Goal: Book appointment/travel/reservation

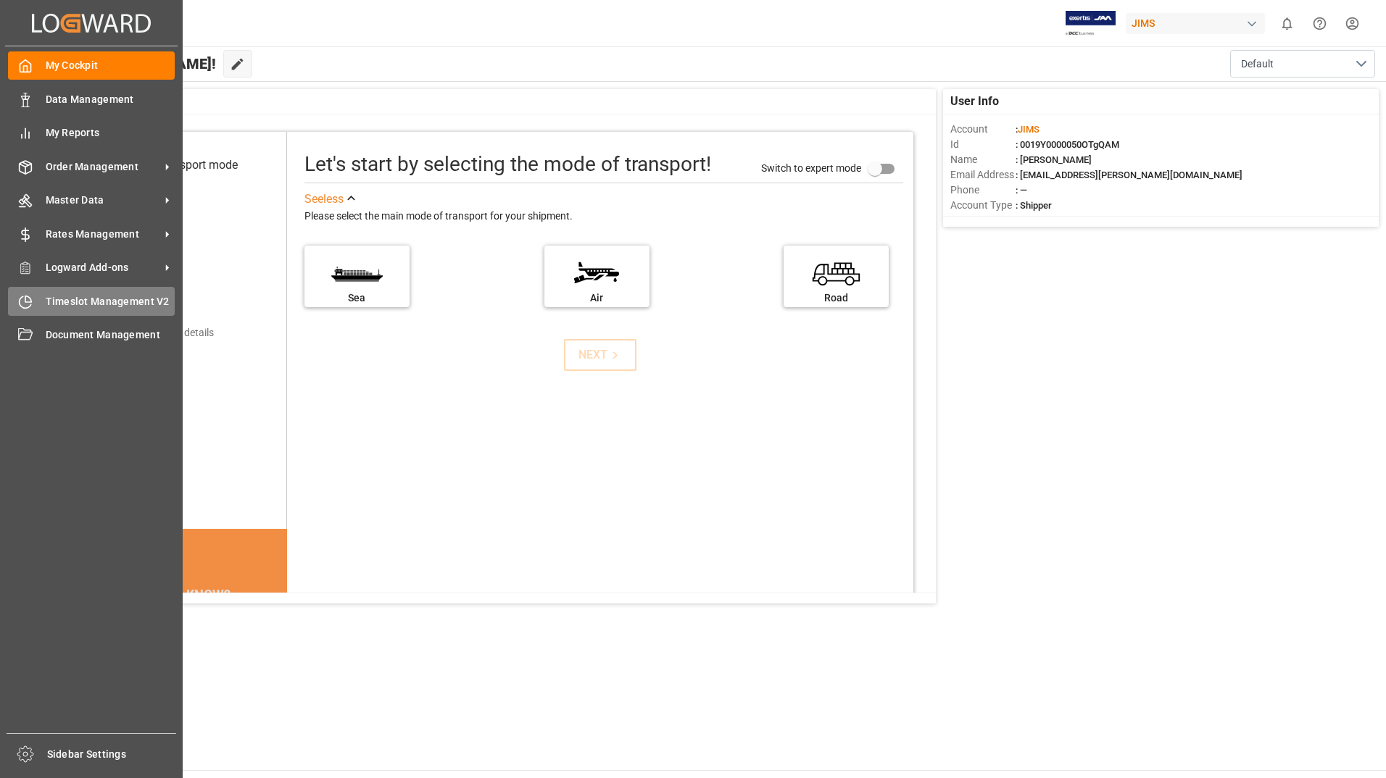
click at [120, 296] on span "Timeslot Management V2" at bounding box center [111, 301] width 130 height 15
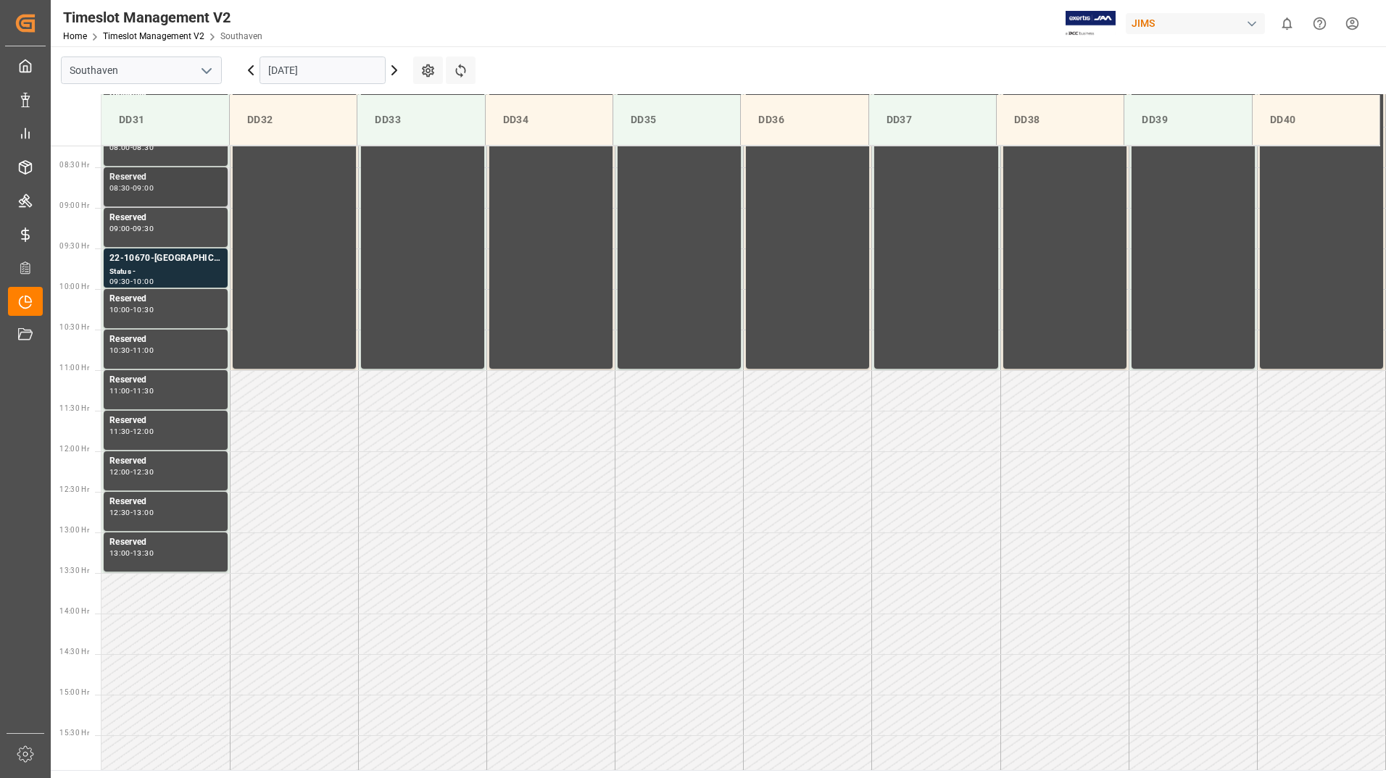
scroll to position [686, 0]
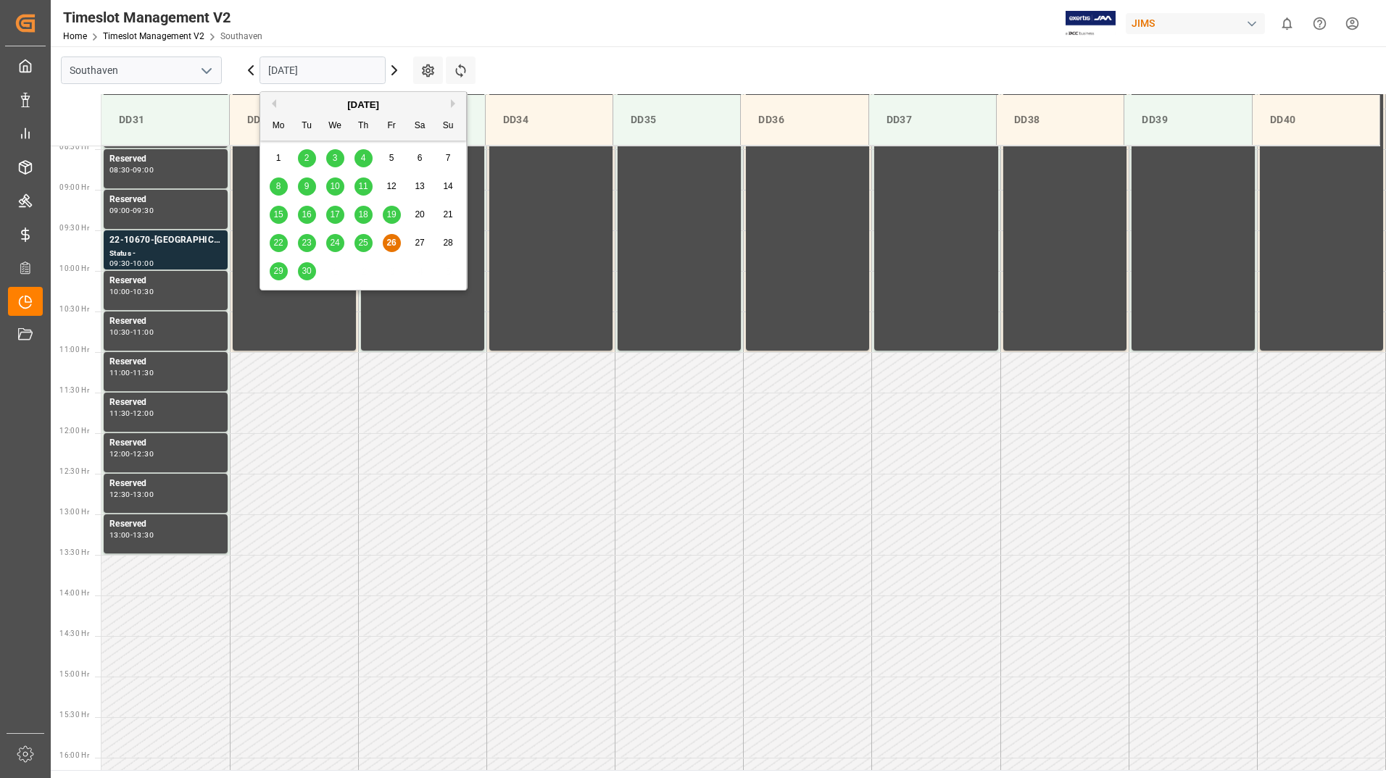
click at [341, 62] on input "[DATE]" at bounding box center [322, 71] width 126 height 28
click at [268, 267] on div "29 30 1 2 3 4 5" at bounding box center [364, 271] width 198 height 28
click at [280, 268] on span "29" at bounding box center [277, 271] width 9 height 10
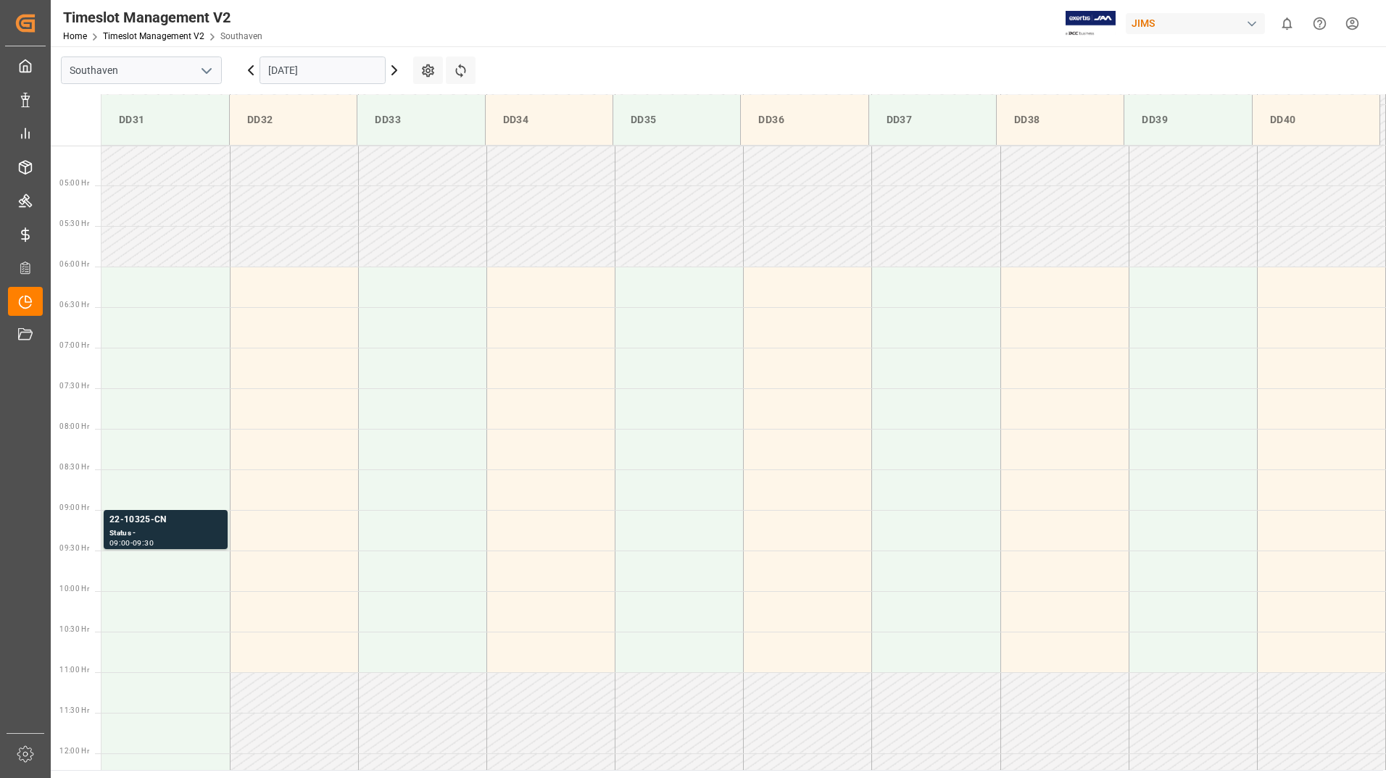
scroll to position [324, 0]
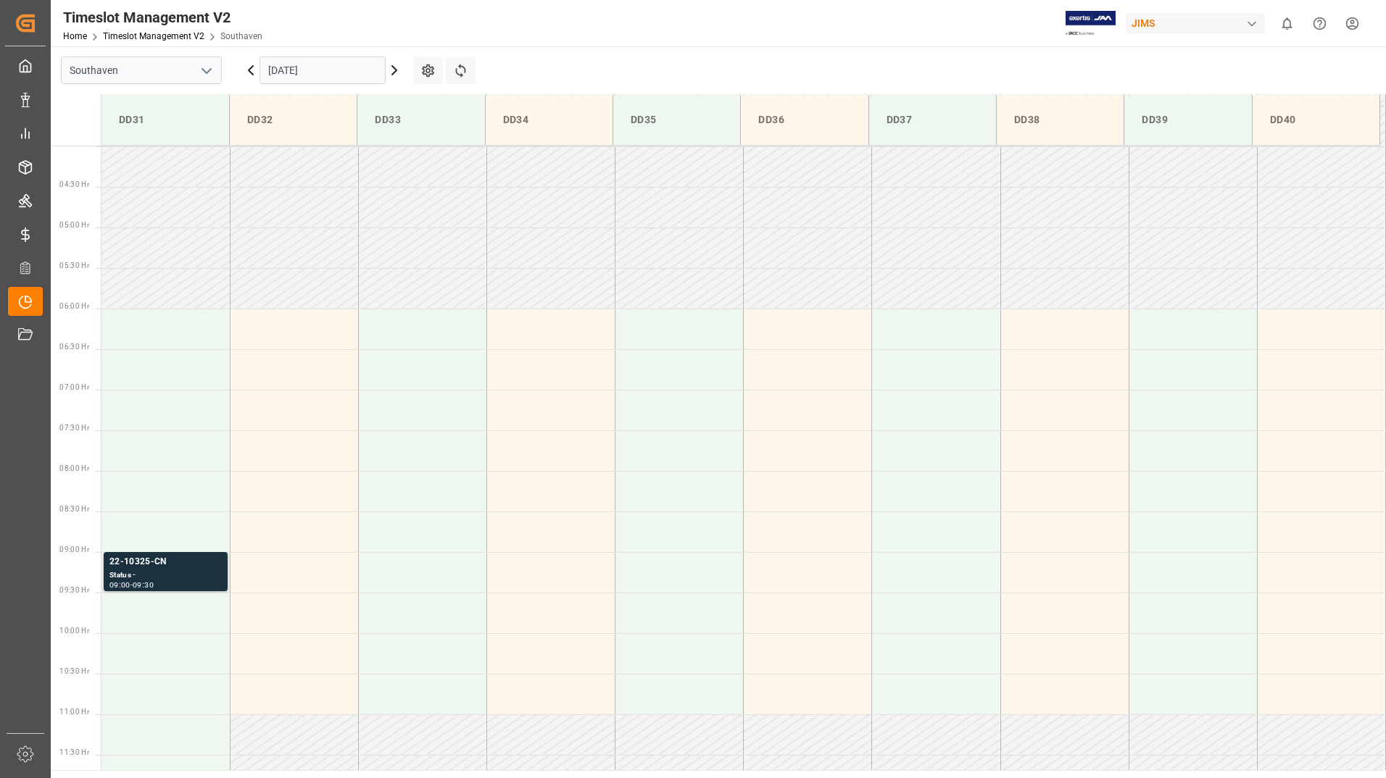
click at [324, 56] on div "[DATE]" at bounding box center [322, 70] width 181 height 48
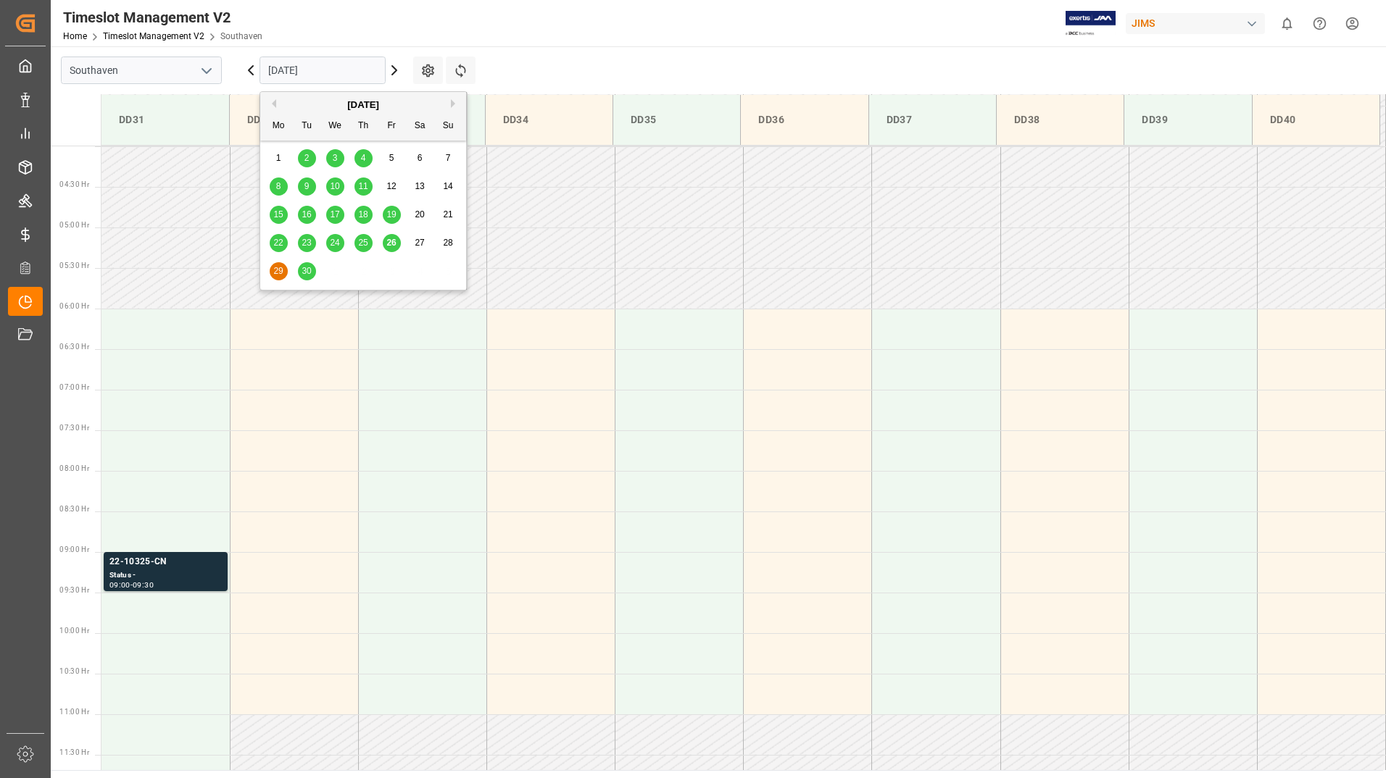
click at [322, 72] on input "[DATE]" at bounding box center [322, 71] width 126 height 28
click at [308, 272] on span "30" at bounding box center [305, 271] width 9 height 10
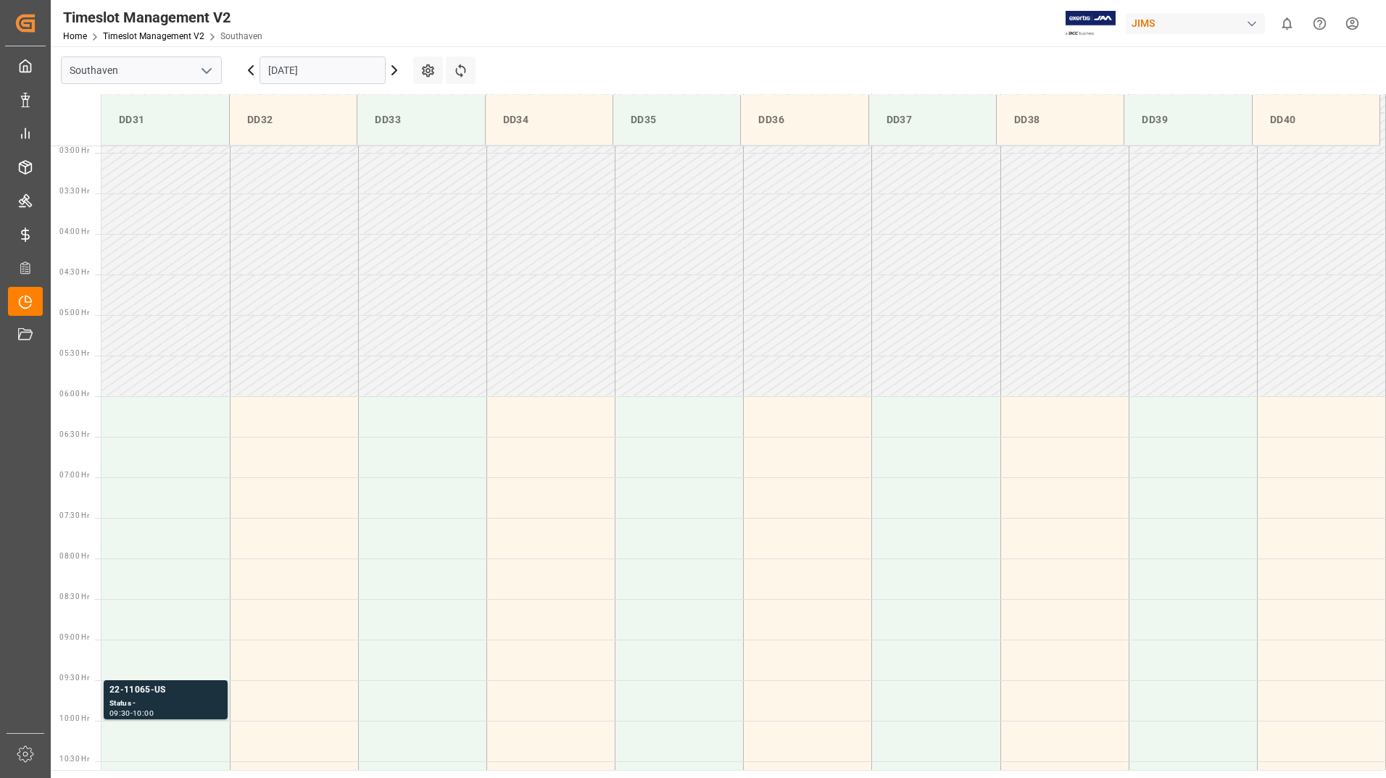
scroll to position [396, 0]
